Goal: Navigation & Orientation: Find specific page/section

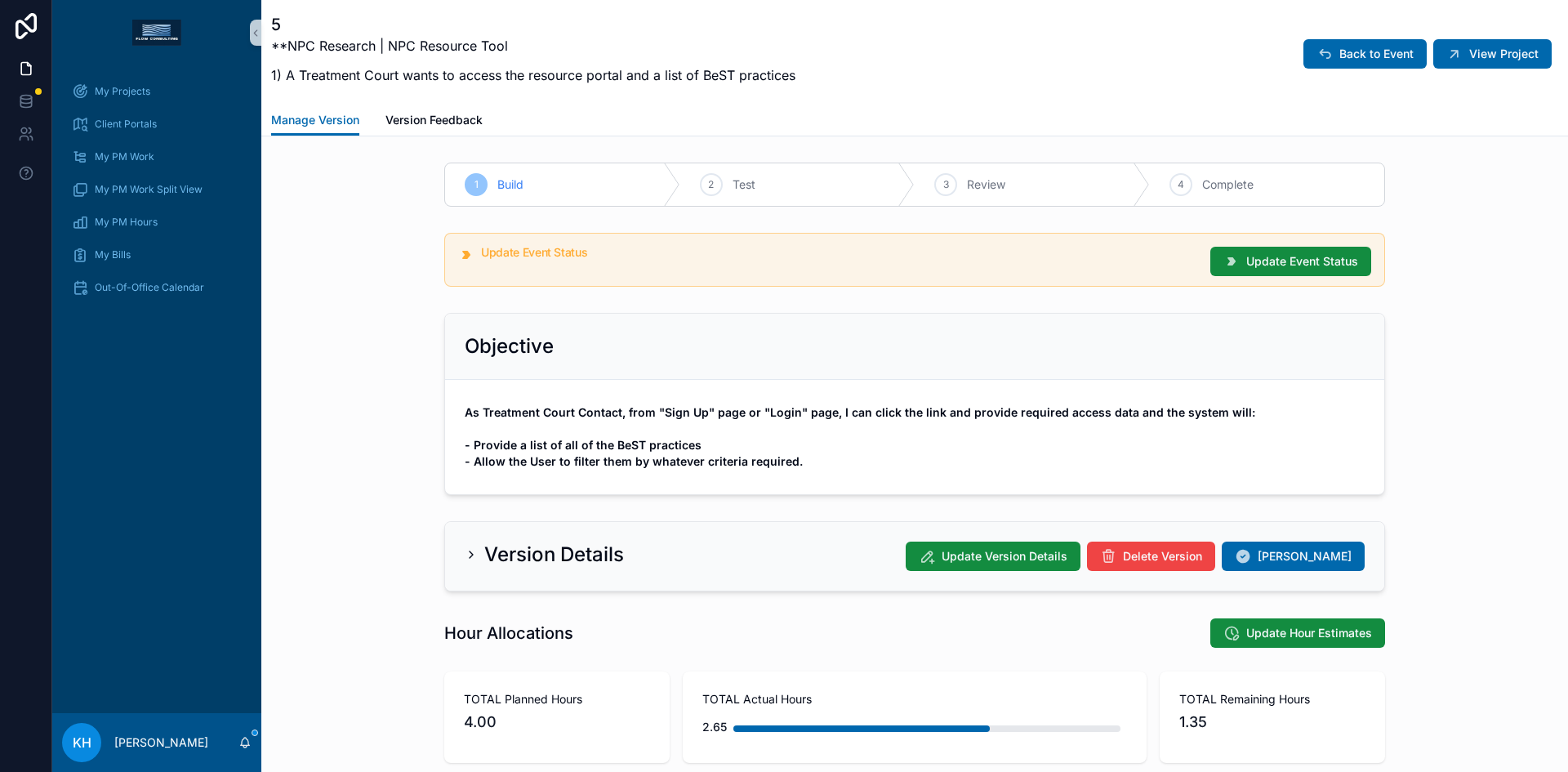
scroll to position [1409, 0]
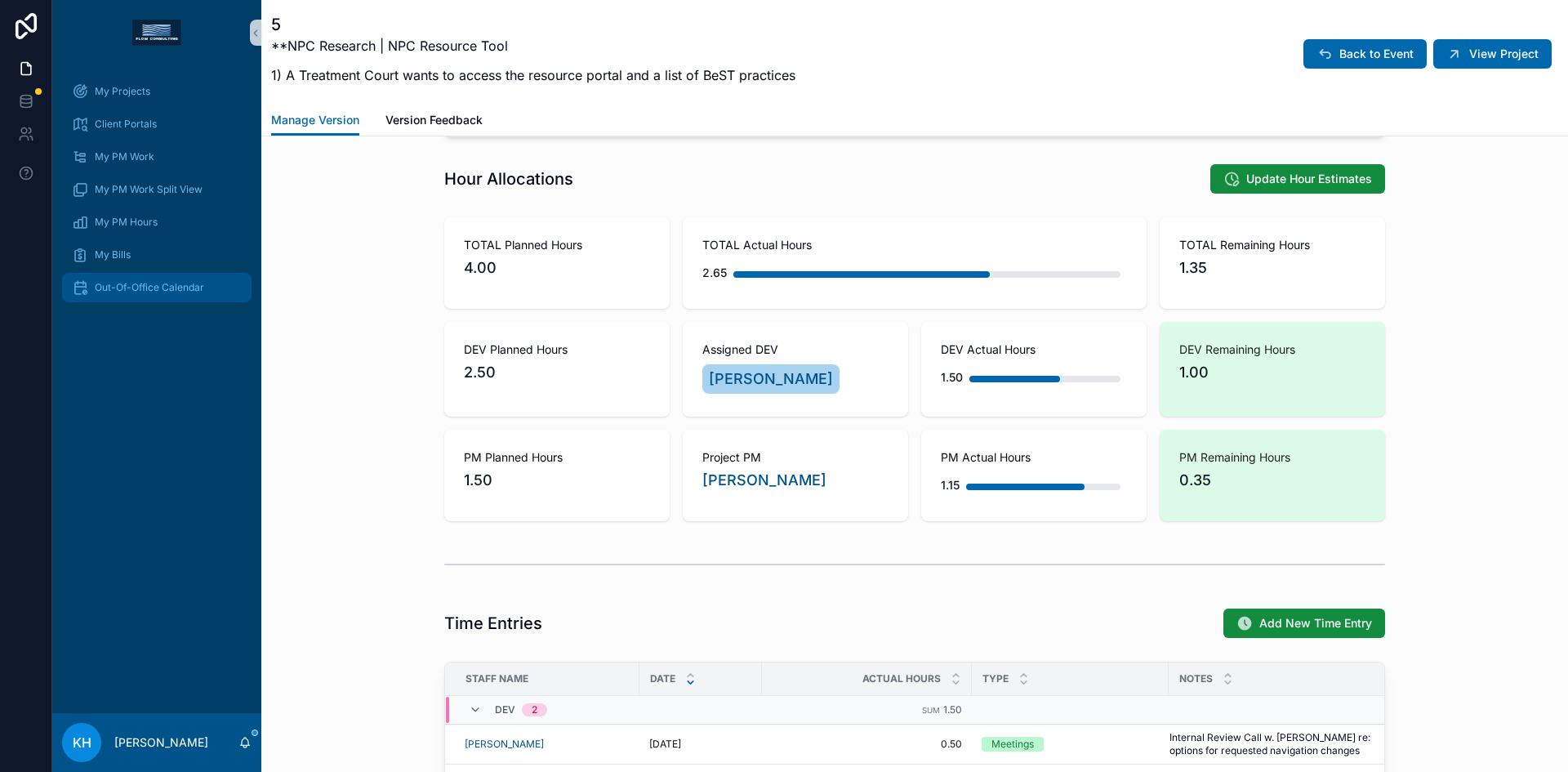
click at [164, 290] on span "Out-Of-Office Calendar" at bounding box center [149, 287] width 109 height 13
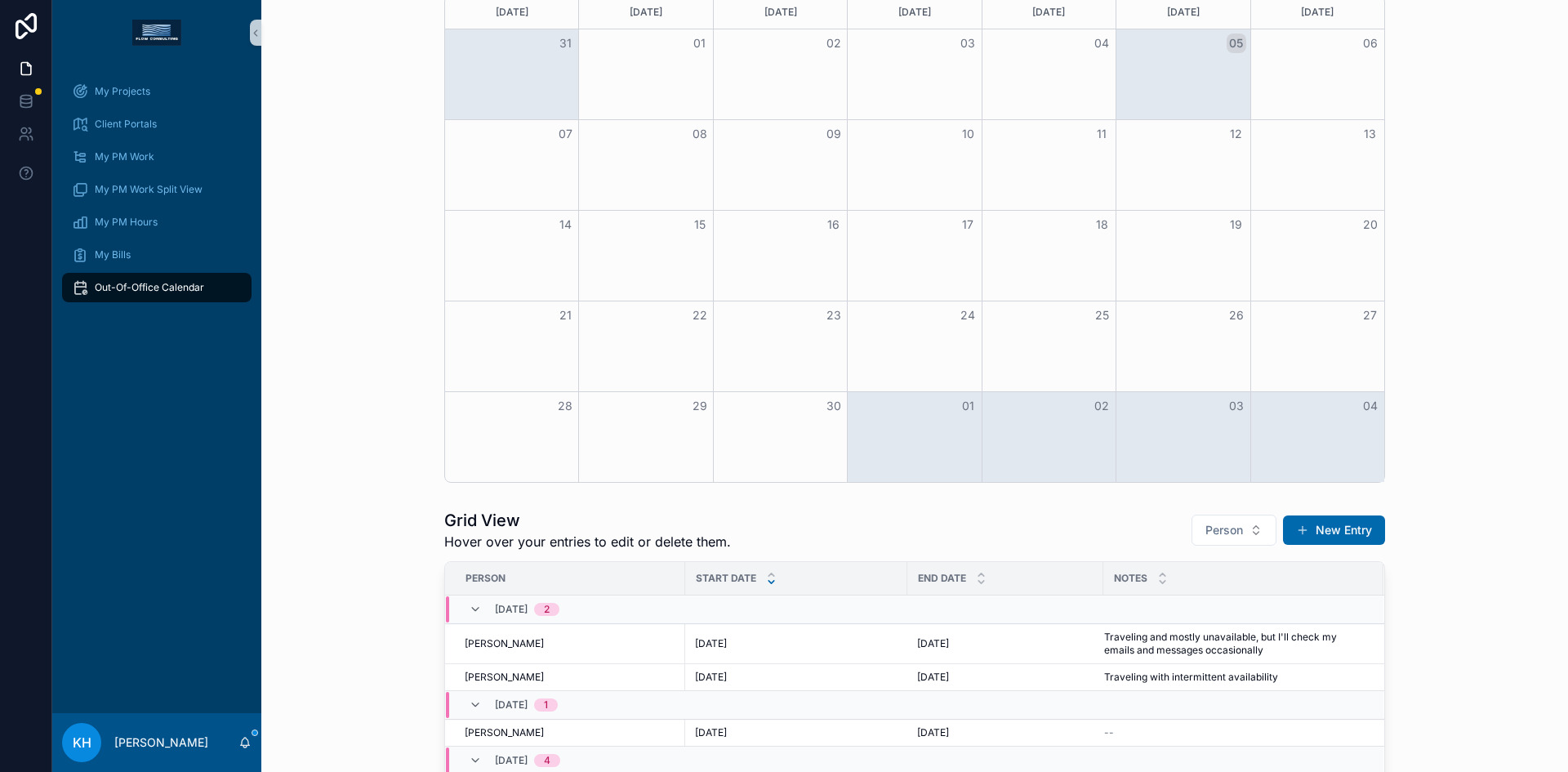
scroll to position [454, 0]
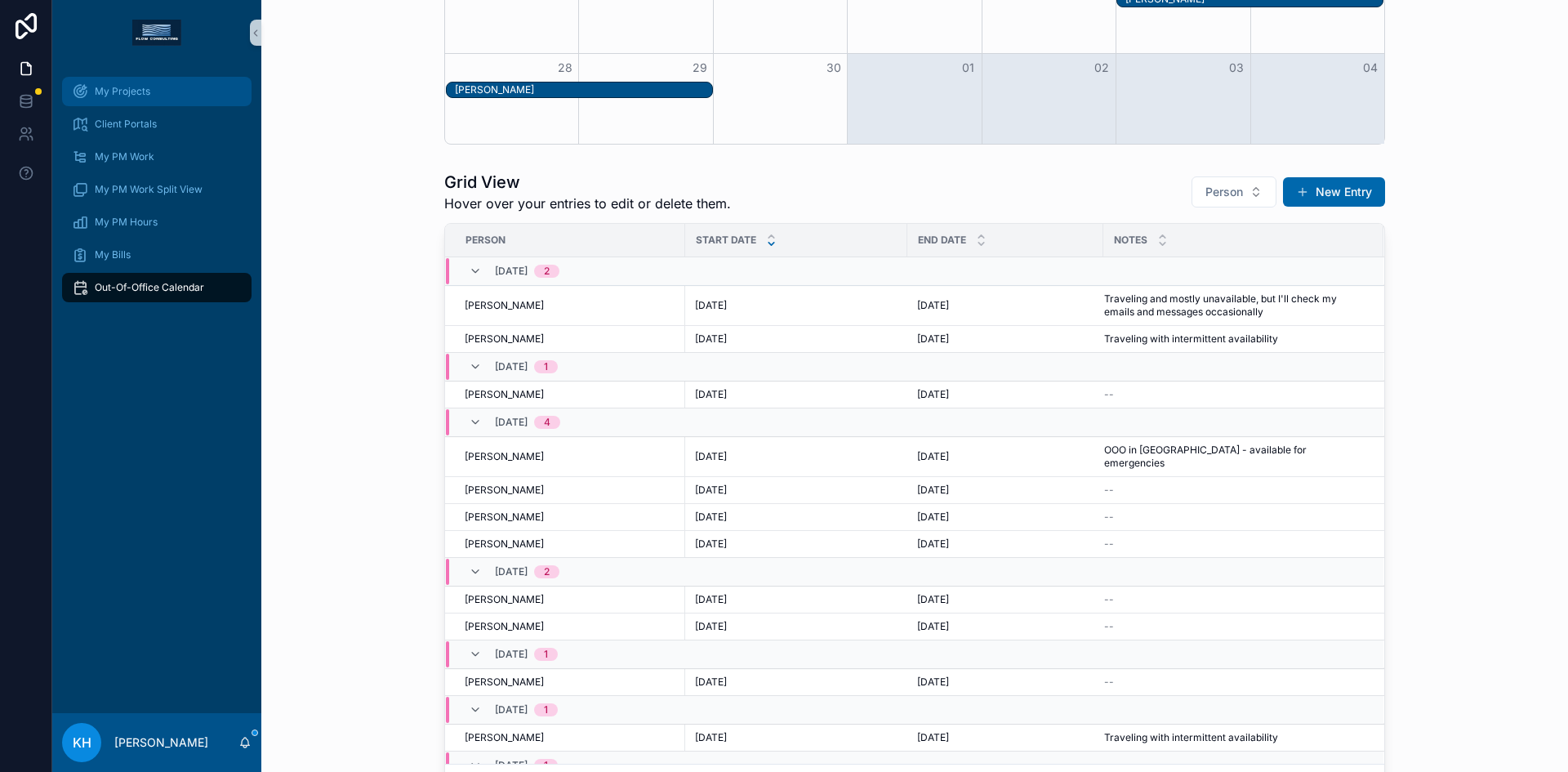
click at [121, 93] on span "My Projects" at bounding box center [122, 90] width 55 height 13
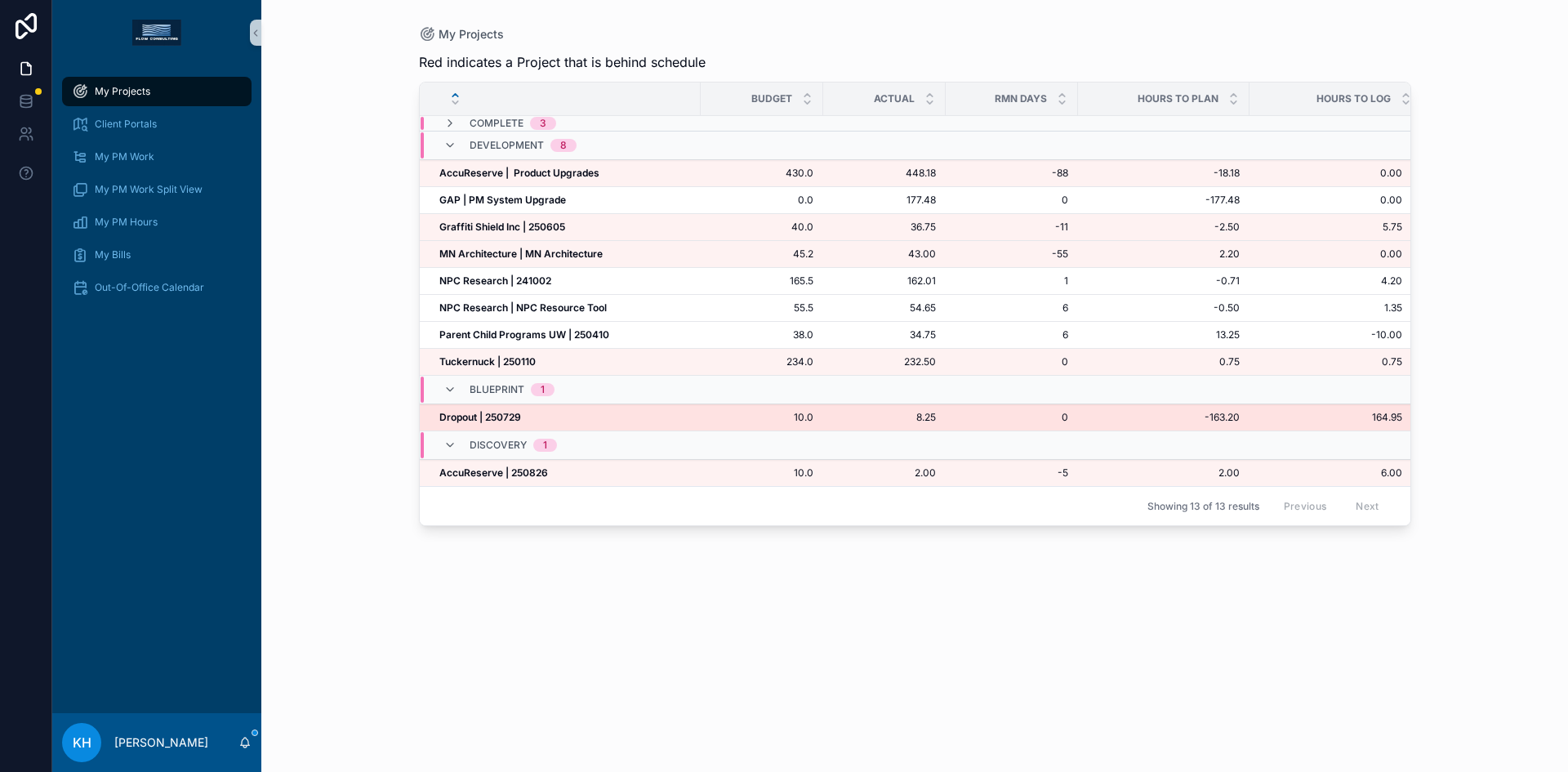
click at [476, 417] on strong "Dropout | 250729" at bounding box center [480, 417] width 82 height 12
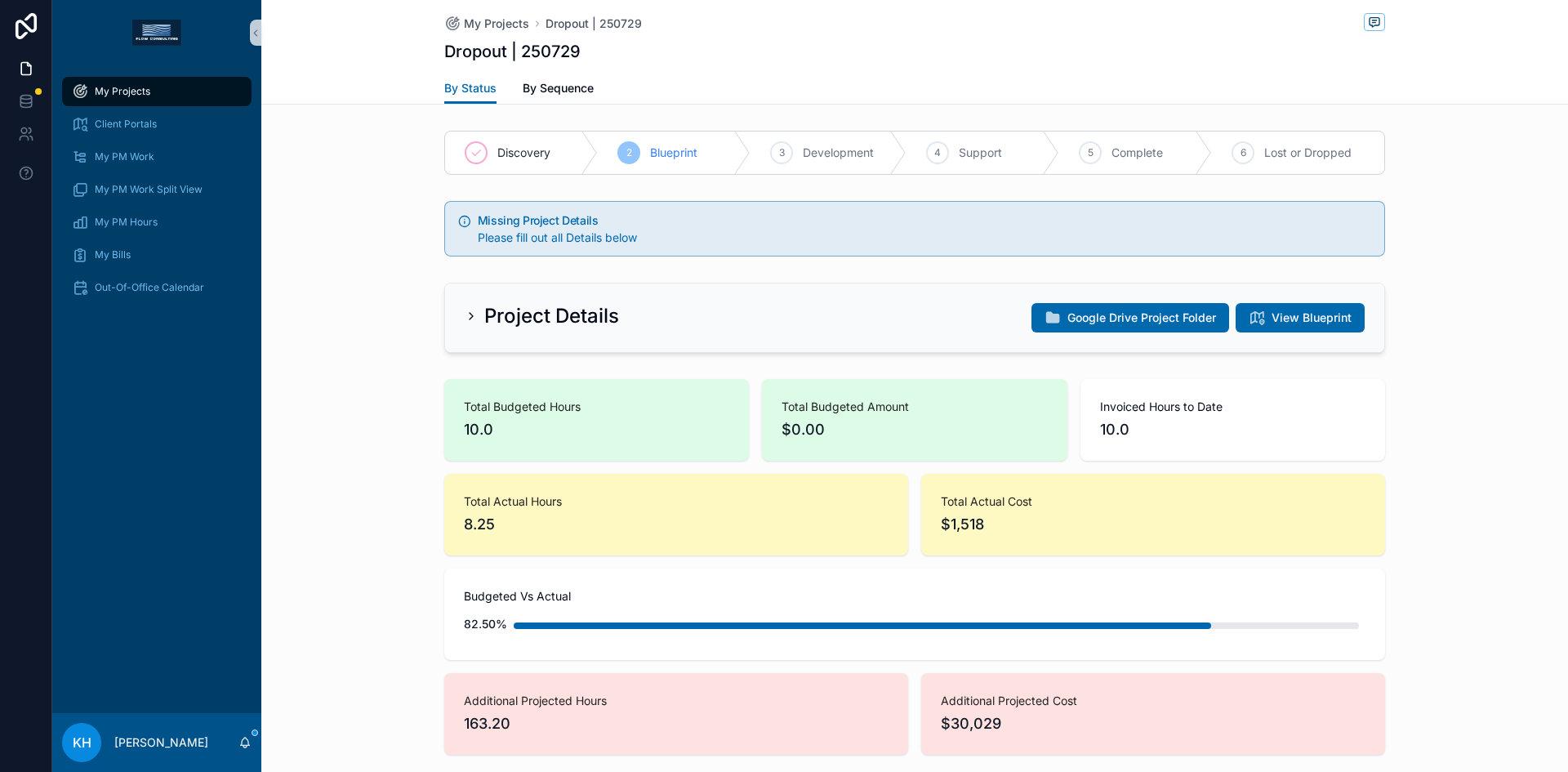
scroll to position [1343, 0]
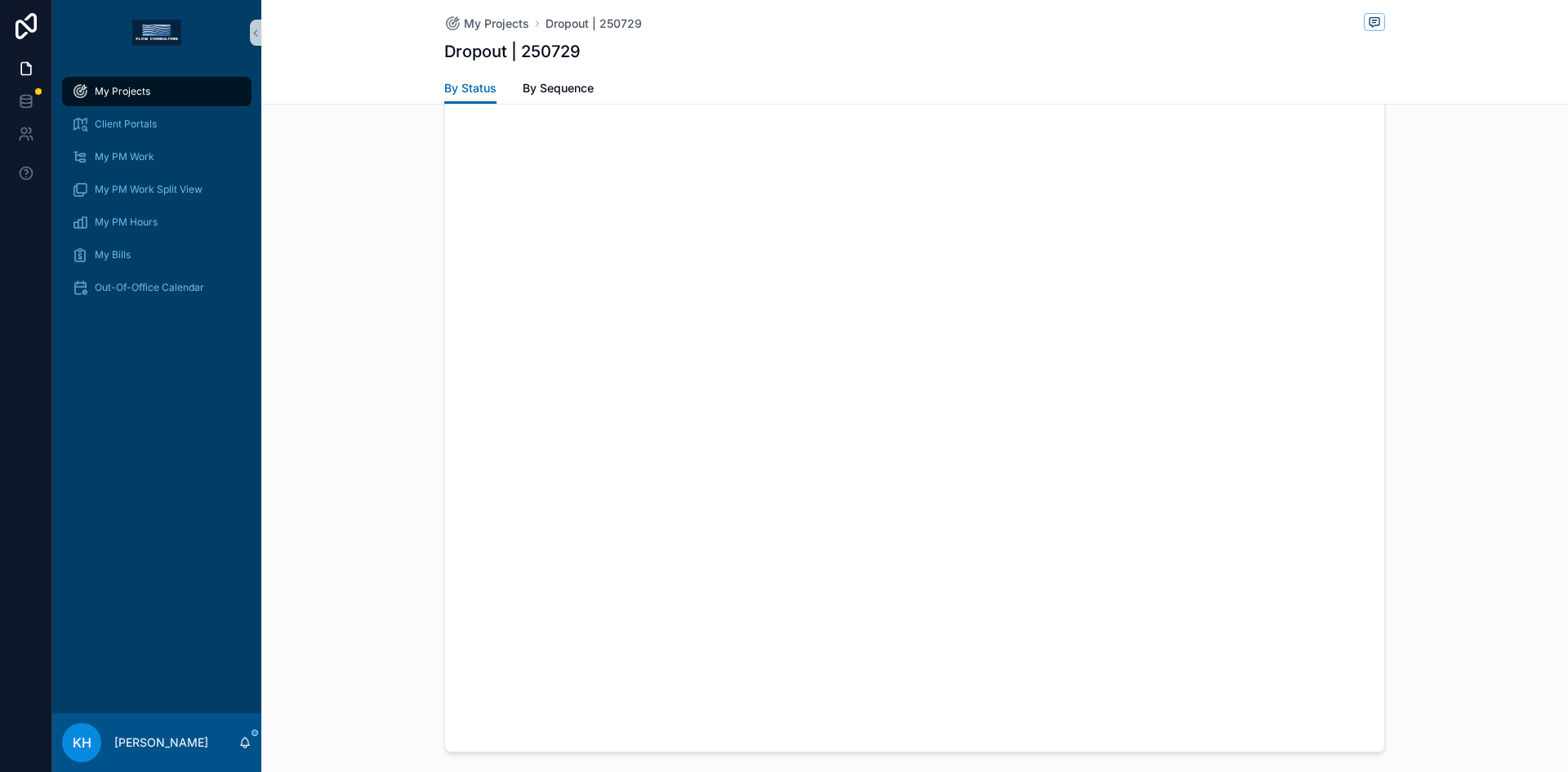
click at [125, 93] on span "My Projects" at bounding box center [122, 90] width 55 height 13
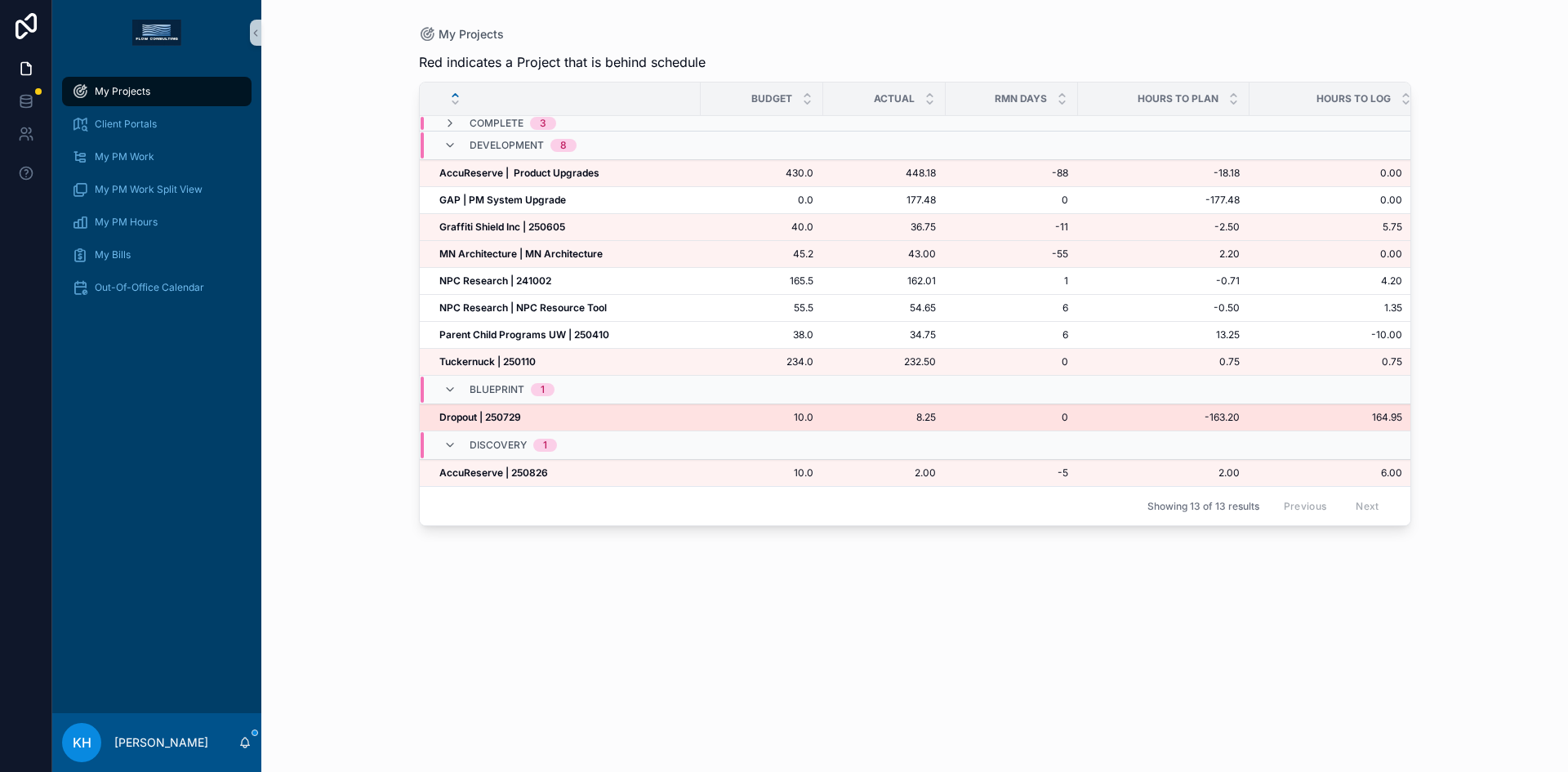
click at [469, 416] on strong "Dropout | 250729" at bounding box center [480, 417] width 82 height 12
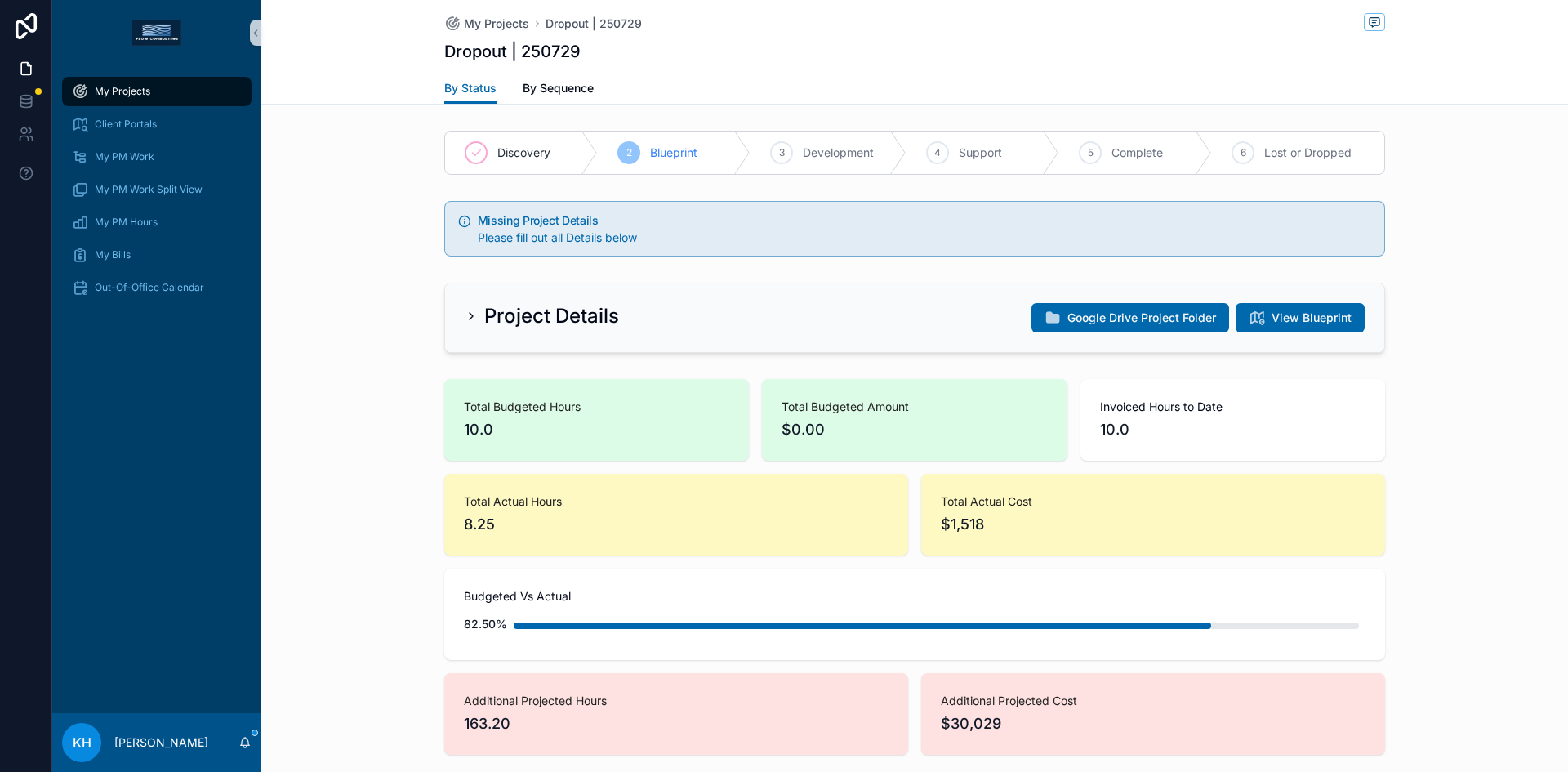
scroll to position [1343, 0]
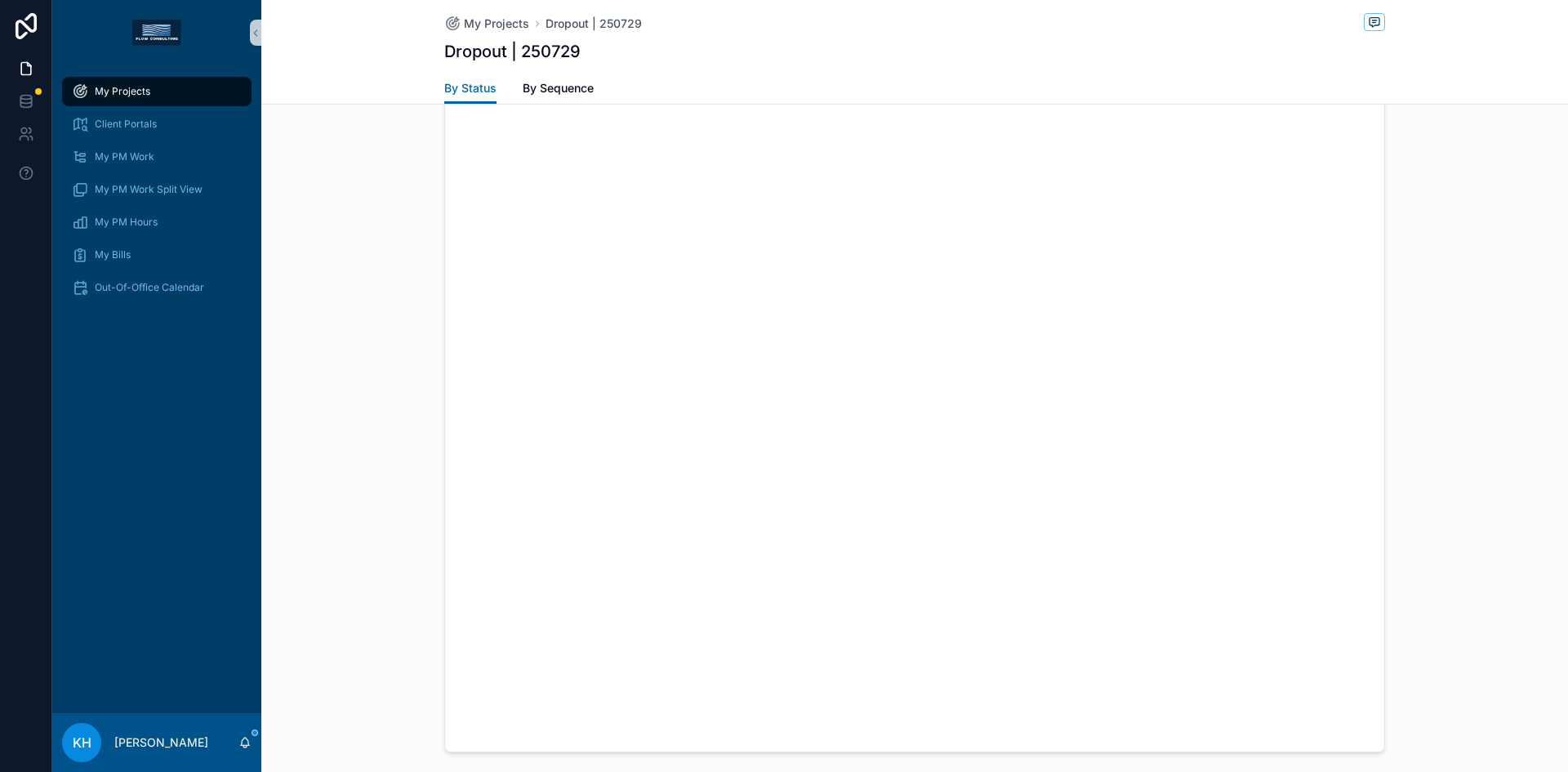
click at [123, 89] on span "My Projects" at bounding box center [122, 90] width 55 height 13
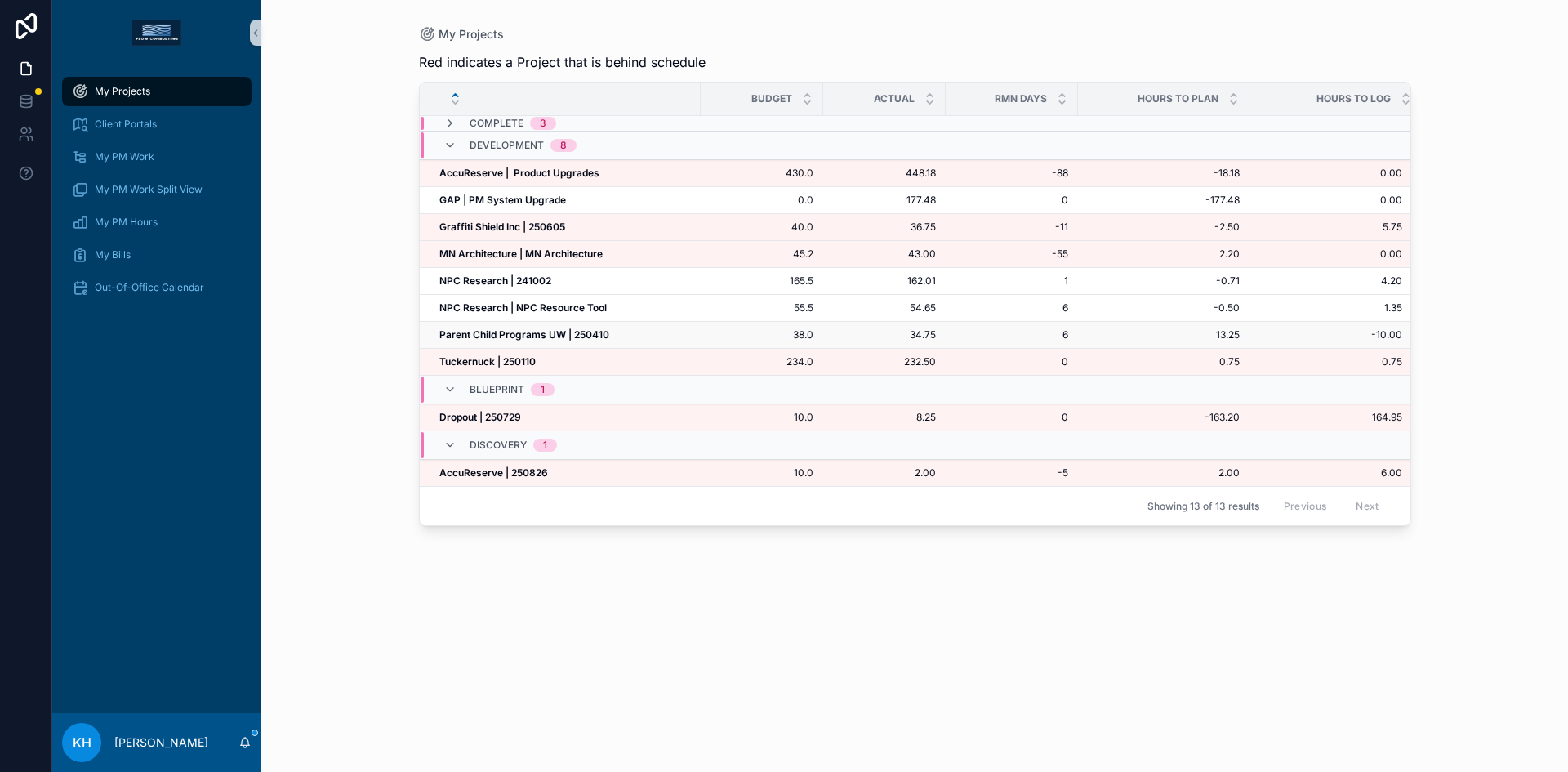
click at [483, 339] on strong "Parent Child Programs UW | 250410" at bounding box center [524, 334] width 170 height 12
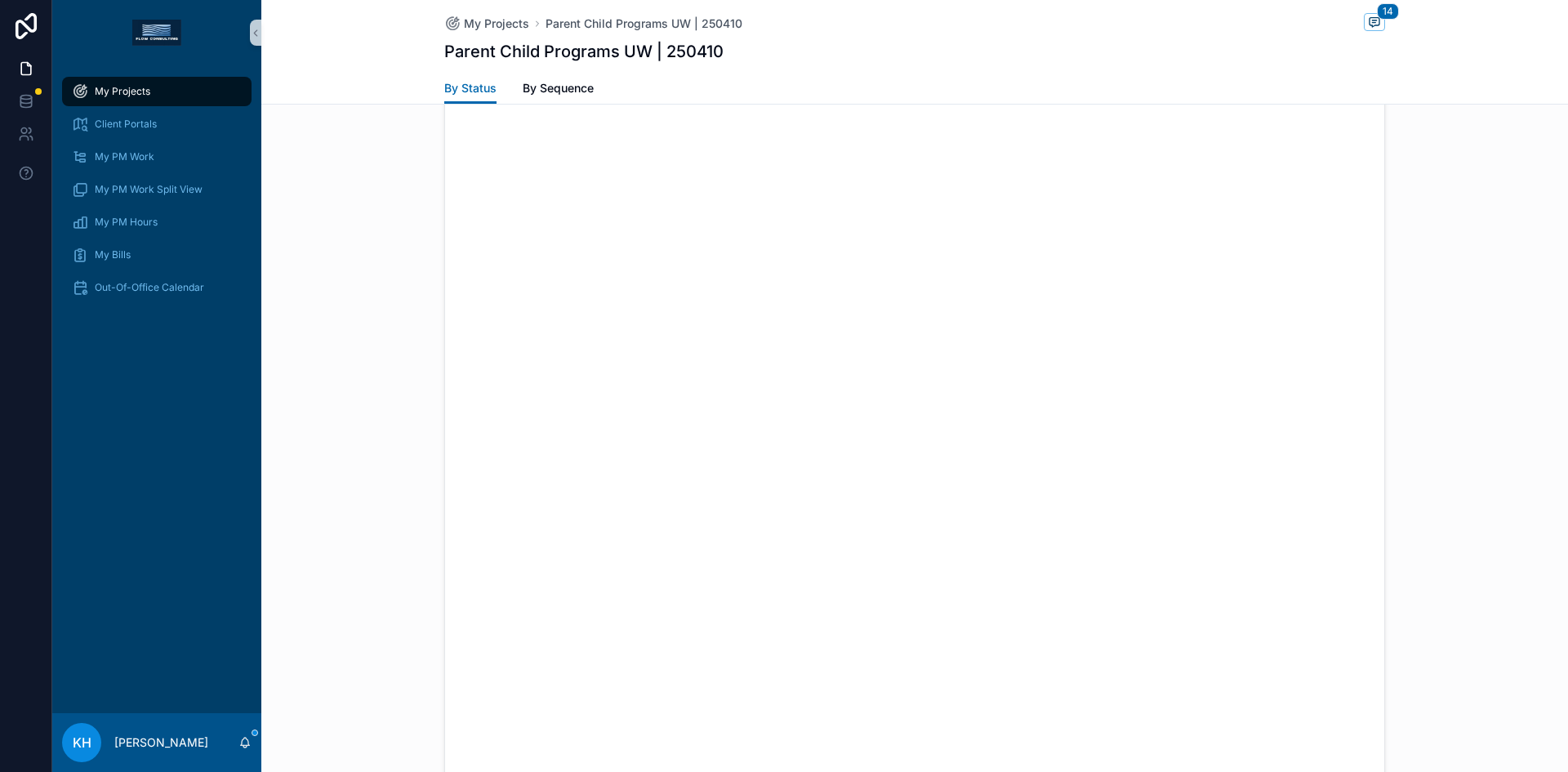
scroll to position [1169, 0]
